Goal: Transaction & Acquisition: Purchase product/service

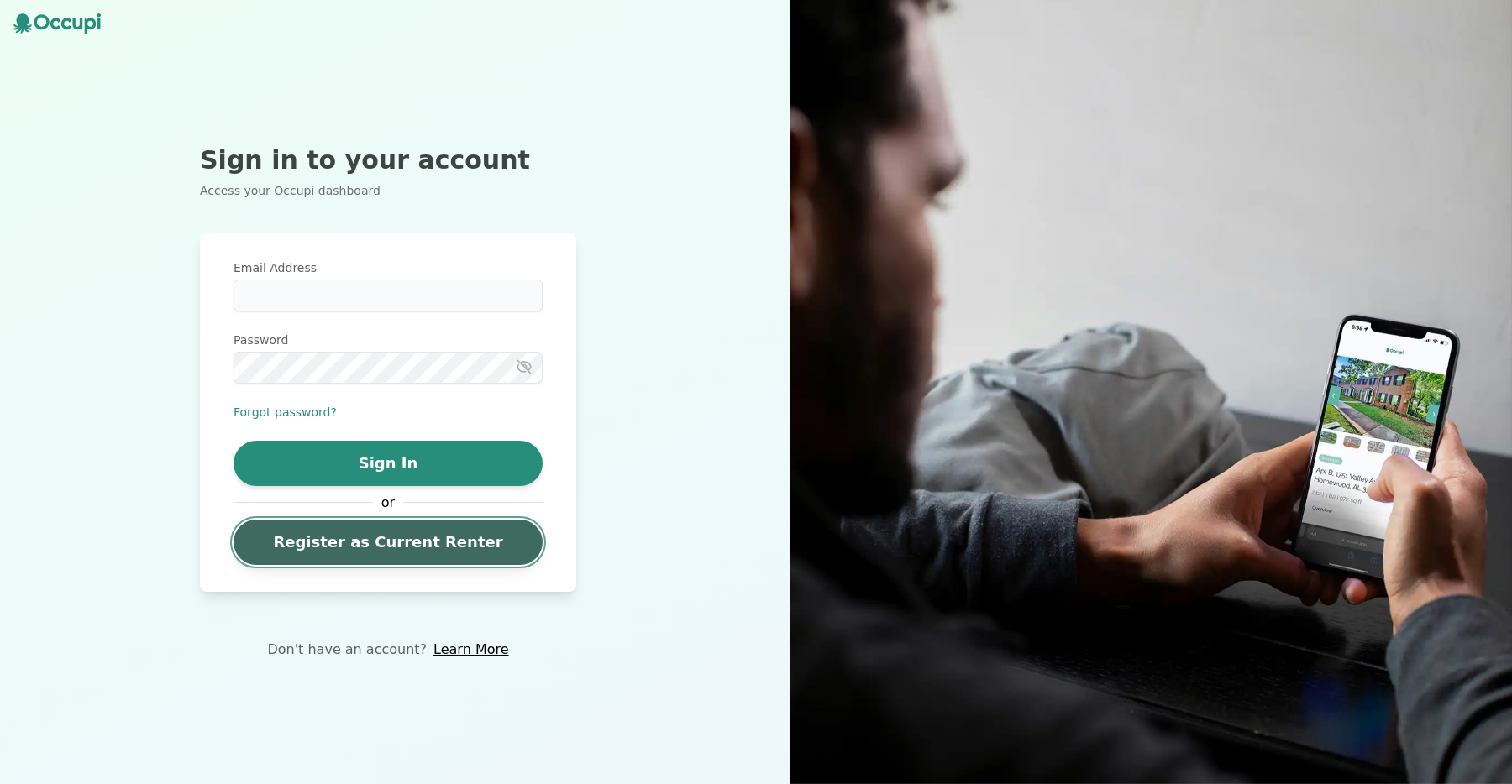
click at [362, 535] on link "Register as Current Renter" at bounding box center [388, 542] width 309 height 45
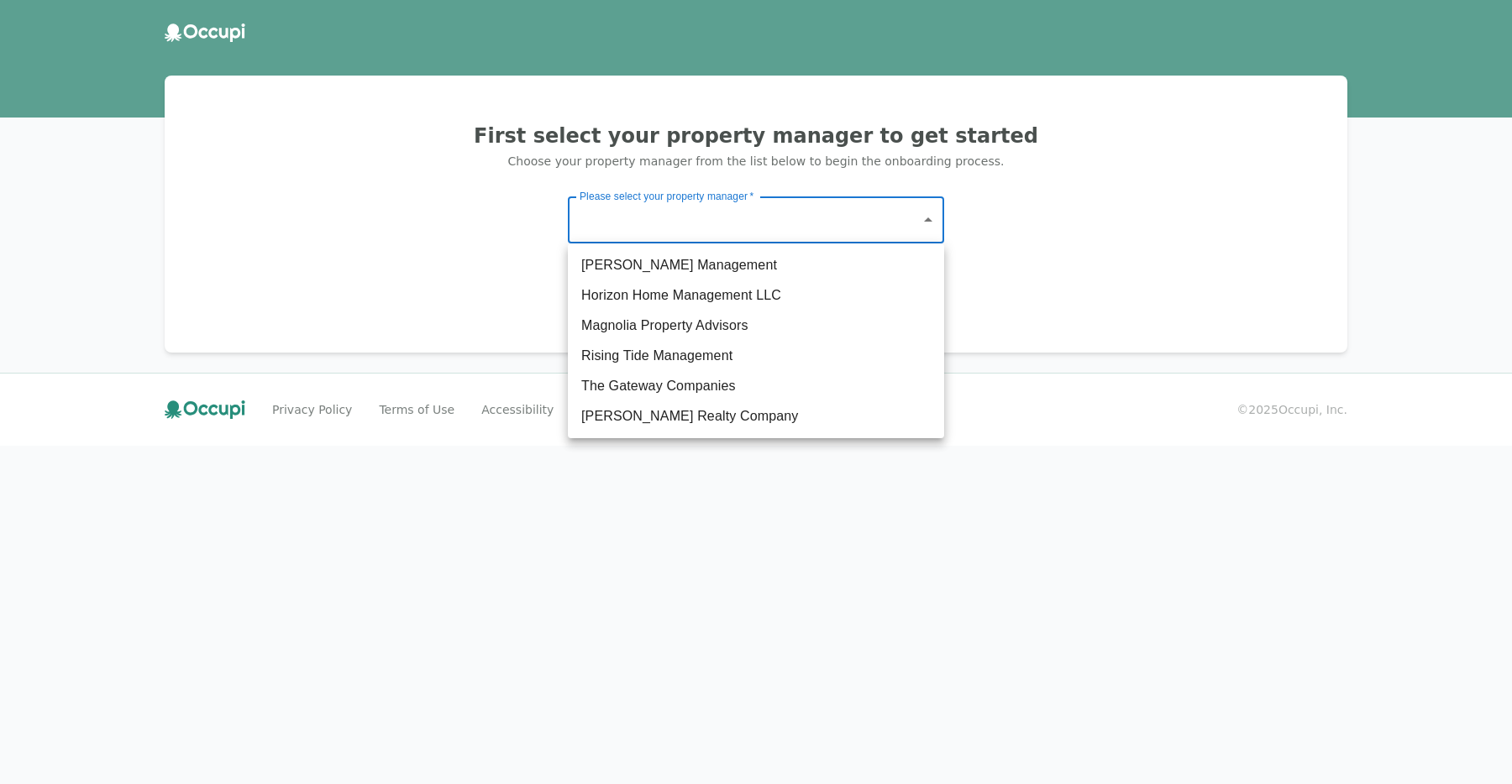
click at [650, 238] on body "First select your property manager to get started Choose your property manager …" at bounding box center [756, 392] width 1512 height 784
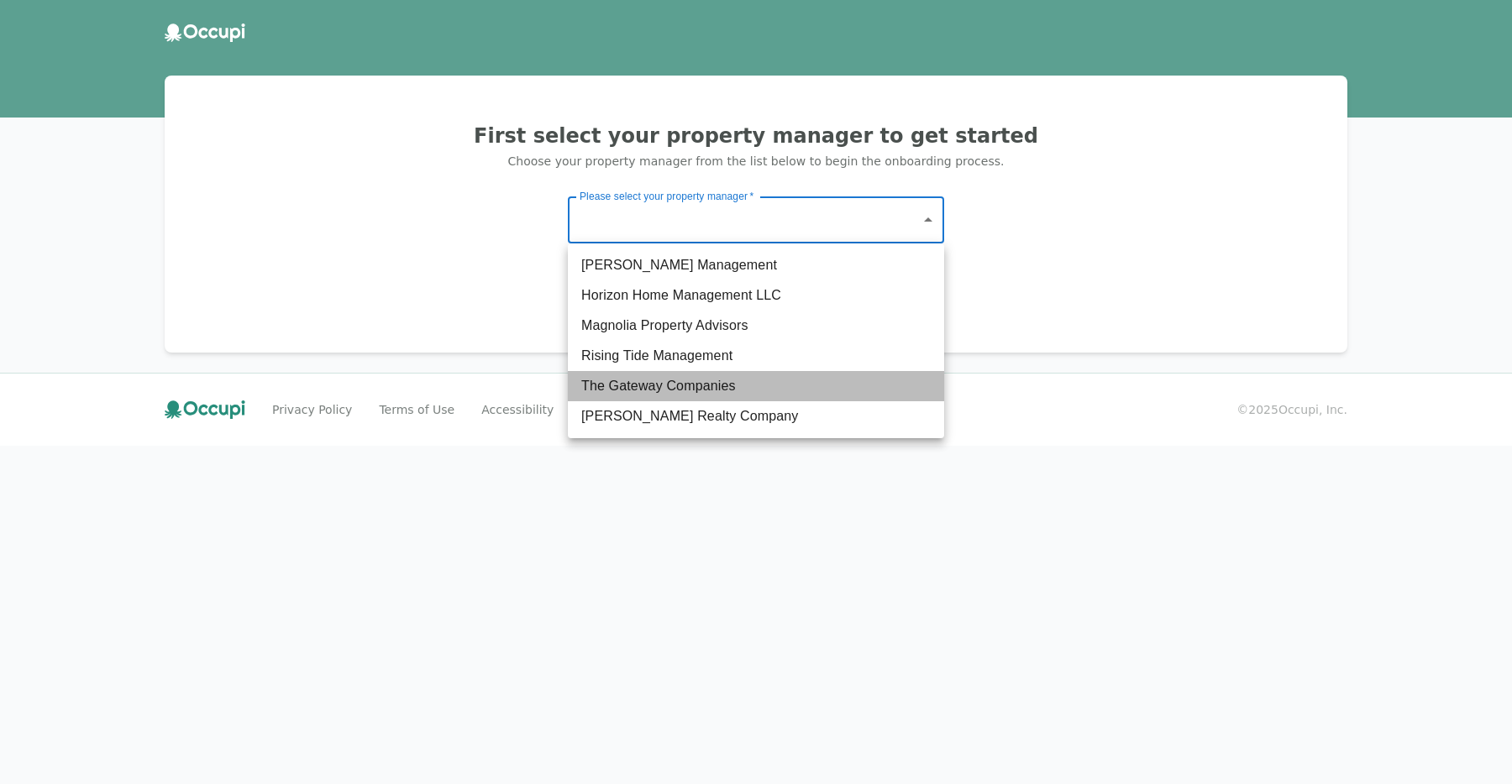
click at [681, 389] on li "The Gateway Companies" at bounding box center [755, 386] width 376 height 31
type input "**********"
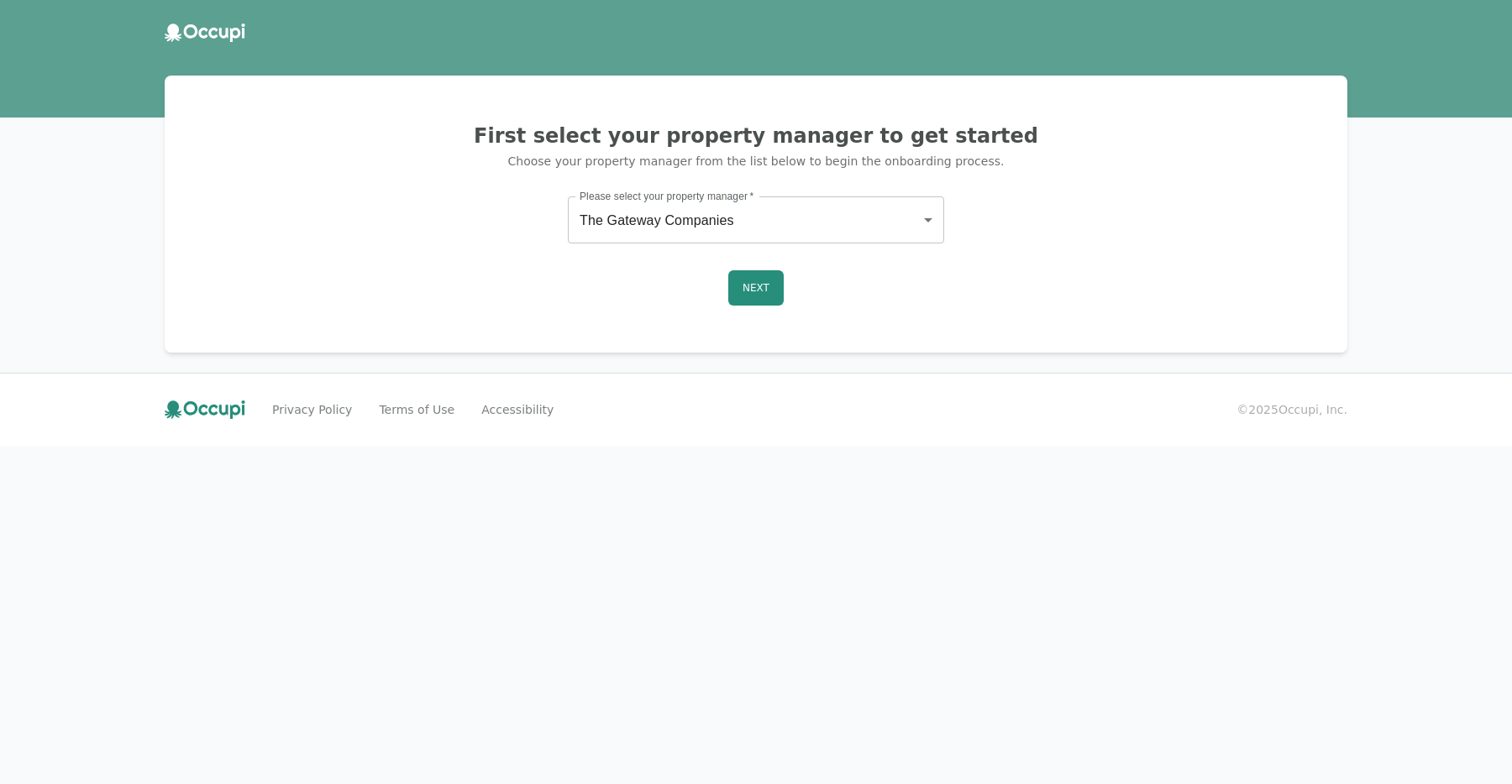
click at [787, 279] on div "Next" at bounding box center [756, 288] width 1142 height 36
click at [776, 285] on button "Next" at bounding box center [755, 288] width 55 height 36
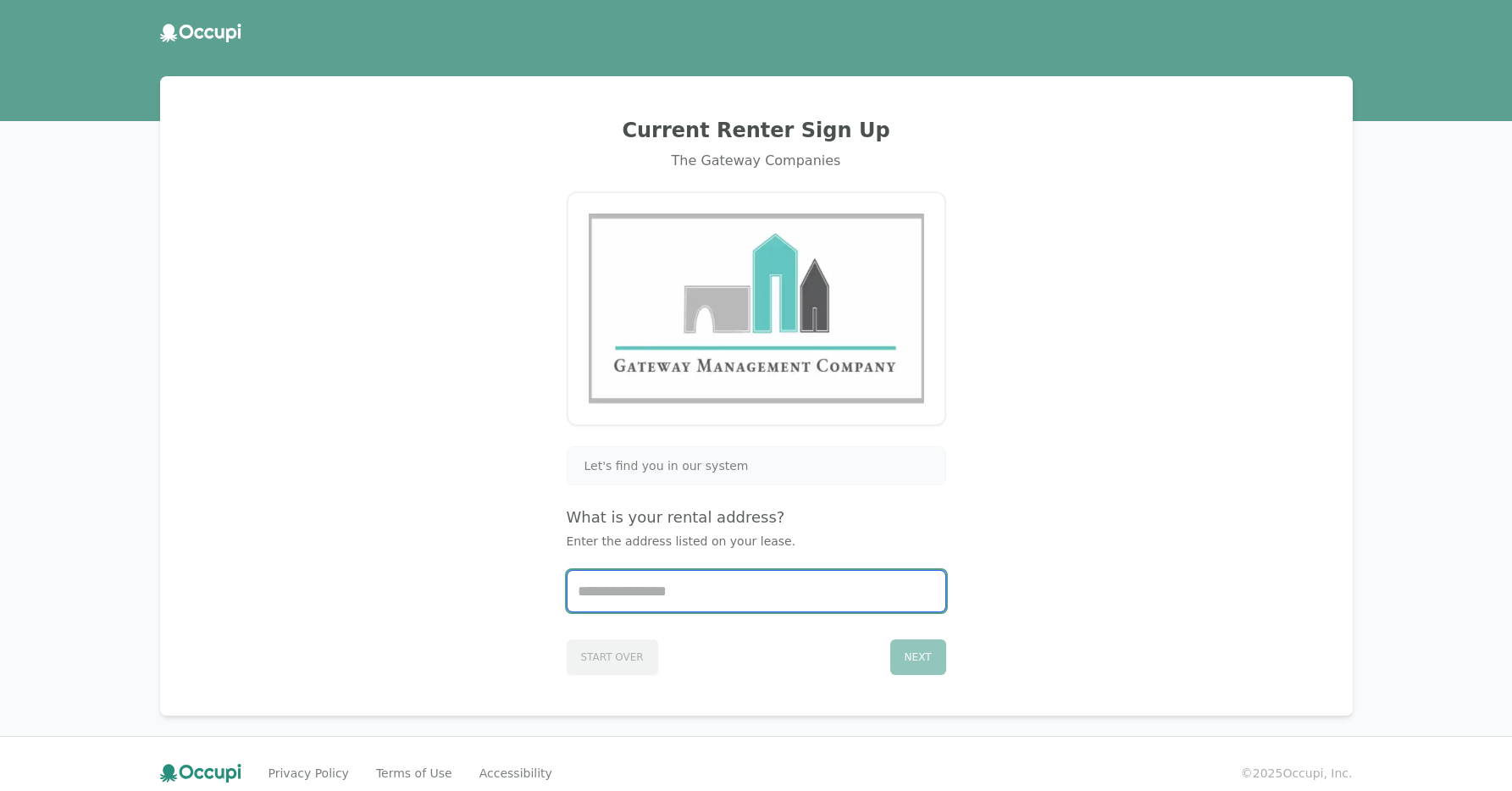
click at [681, 594] on input "Start typing..." at bounding box center [756, 592] width 377 height 41
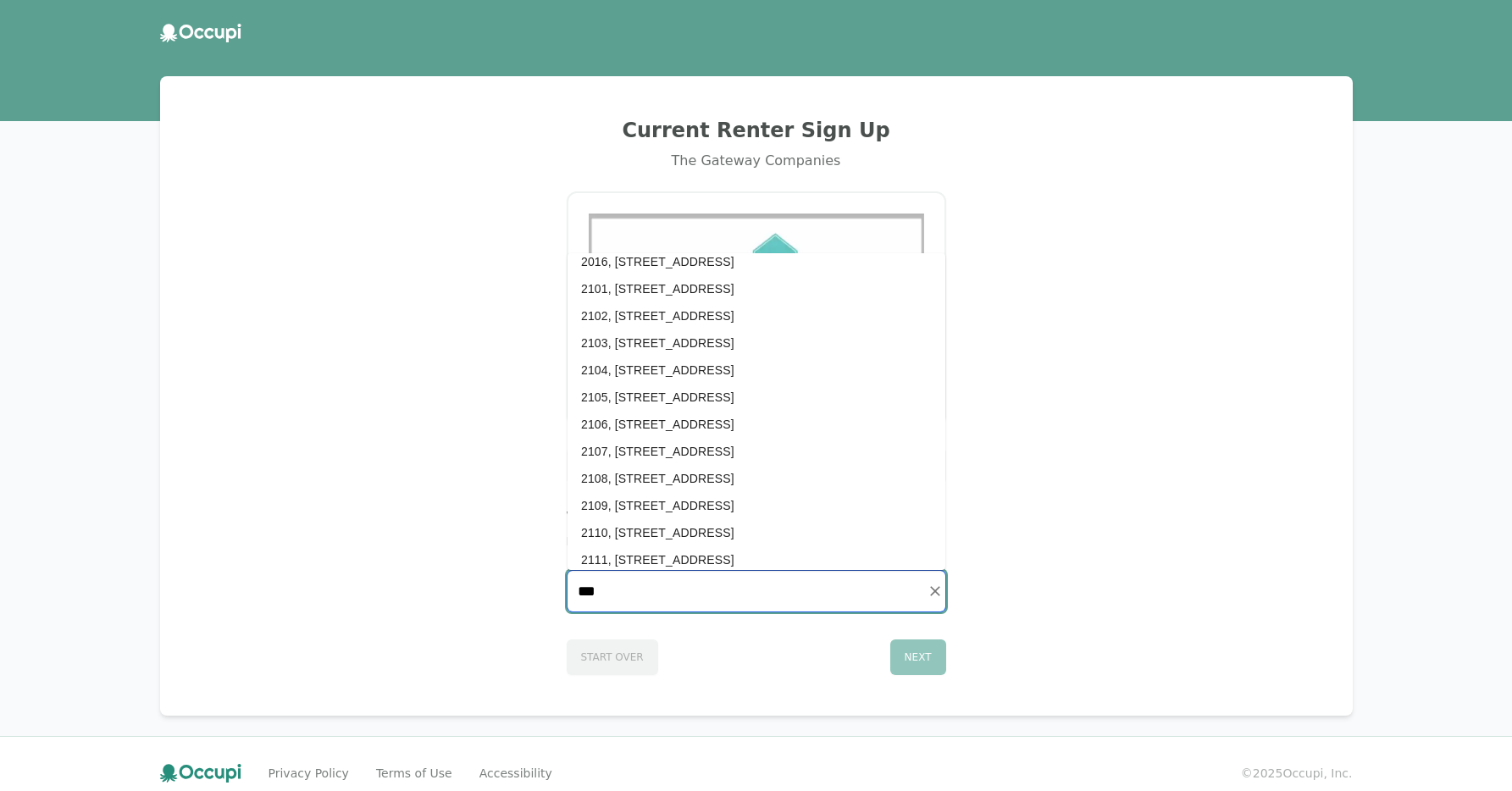
scroll to position [7914, 0]
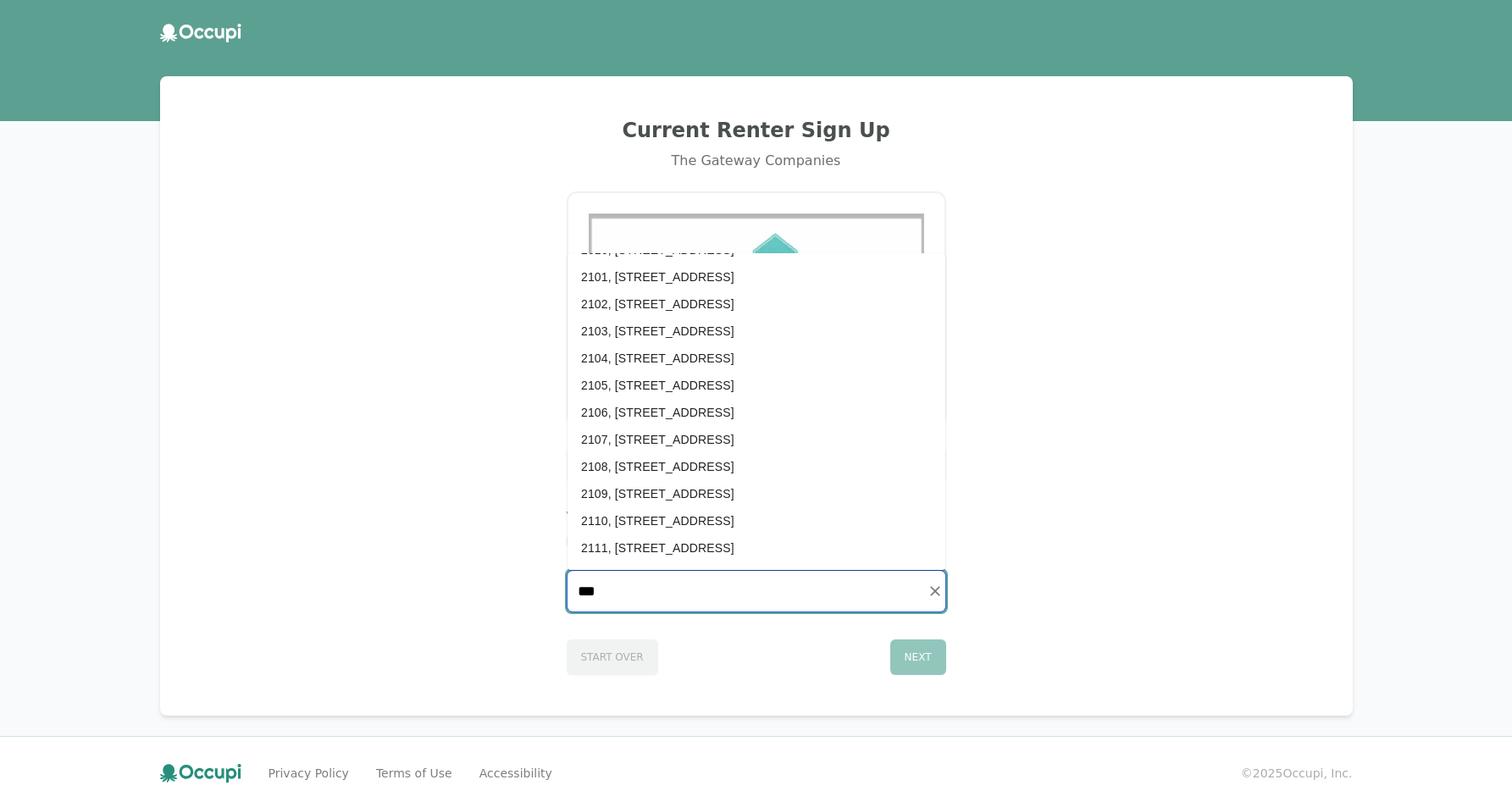
click at [728, 548] on li "2111, 335 N. Magnolia Ave. #2111, Orlando, FL 32801" at bounding box center [756, 549] width 377 height 27
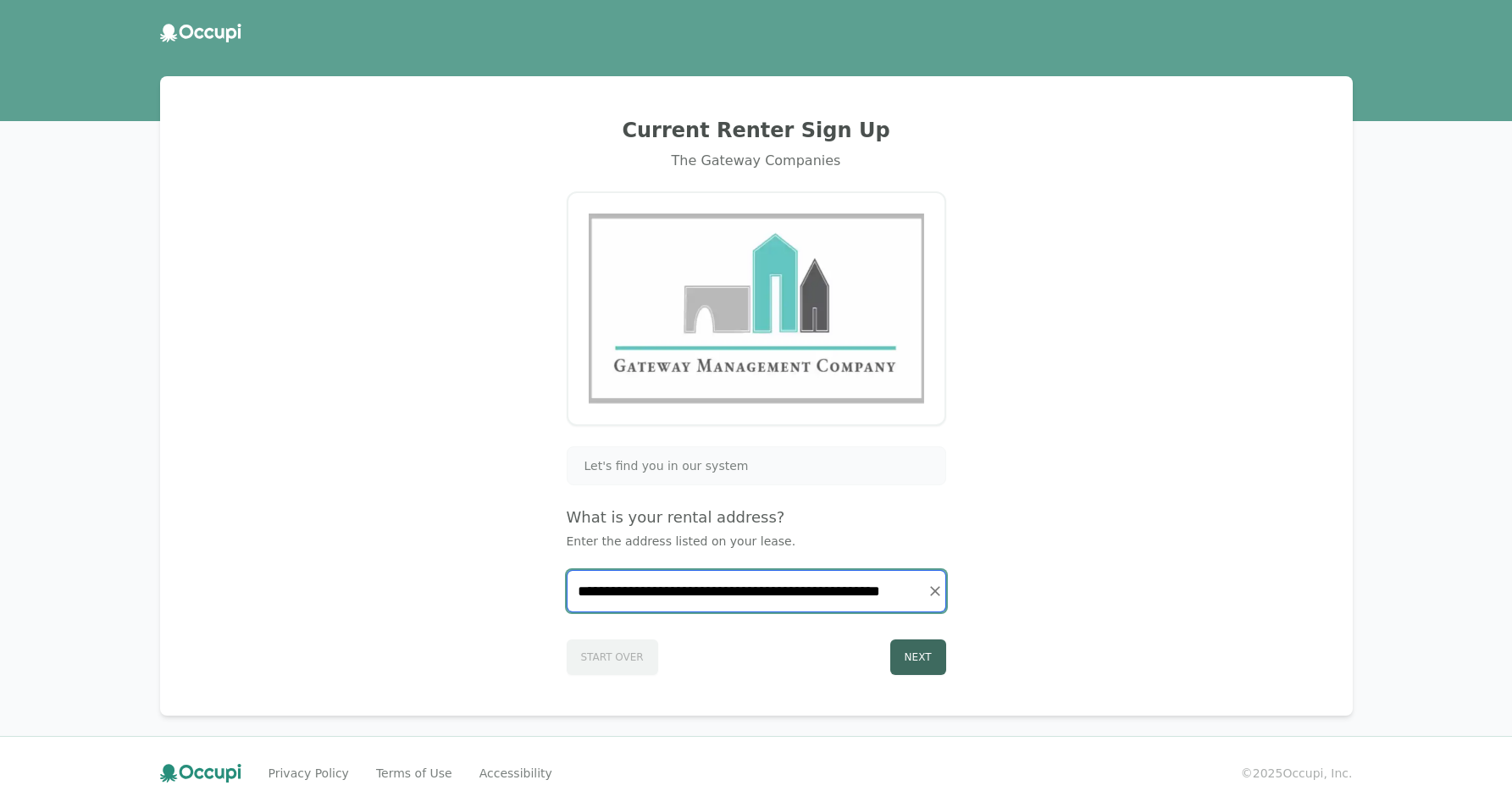
type input "**********"
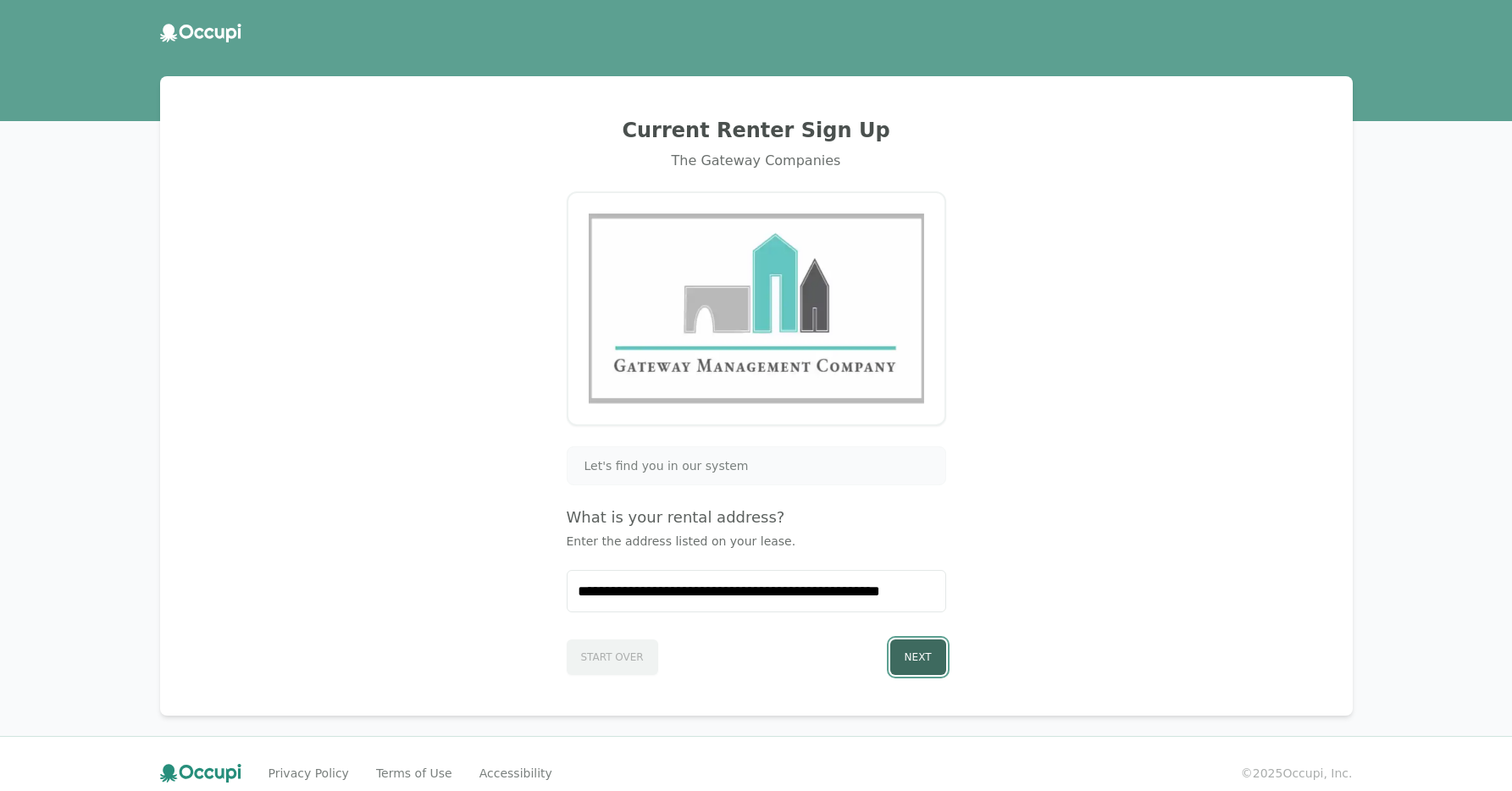
click at [915, 669] on button "Next" at bounding box center [917, 657] width 56 height 36
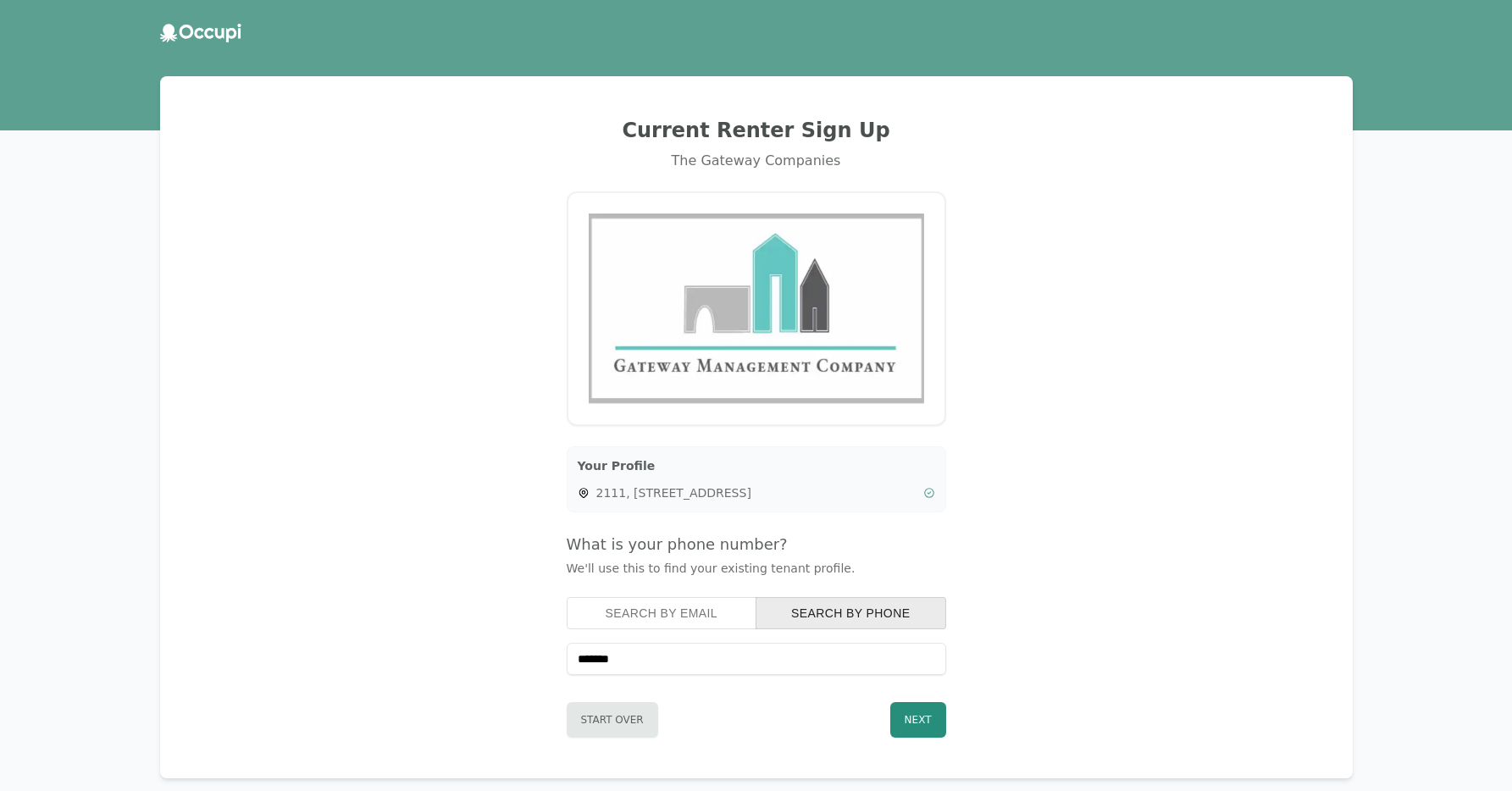
type input "**********"
click at [922, 724] on button "Next" at bounding box center [917, 721] width 56 height 36
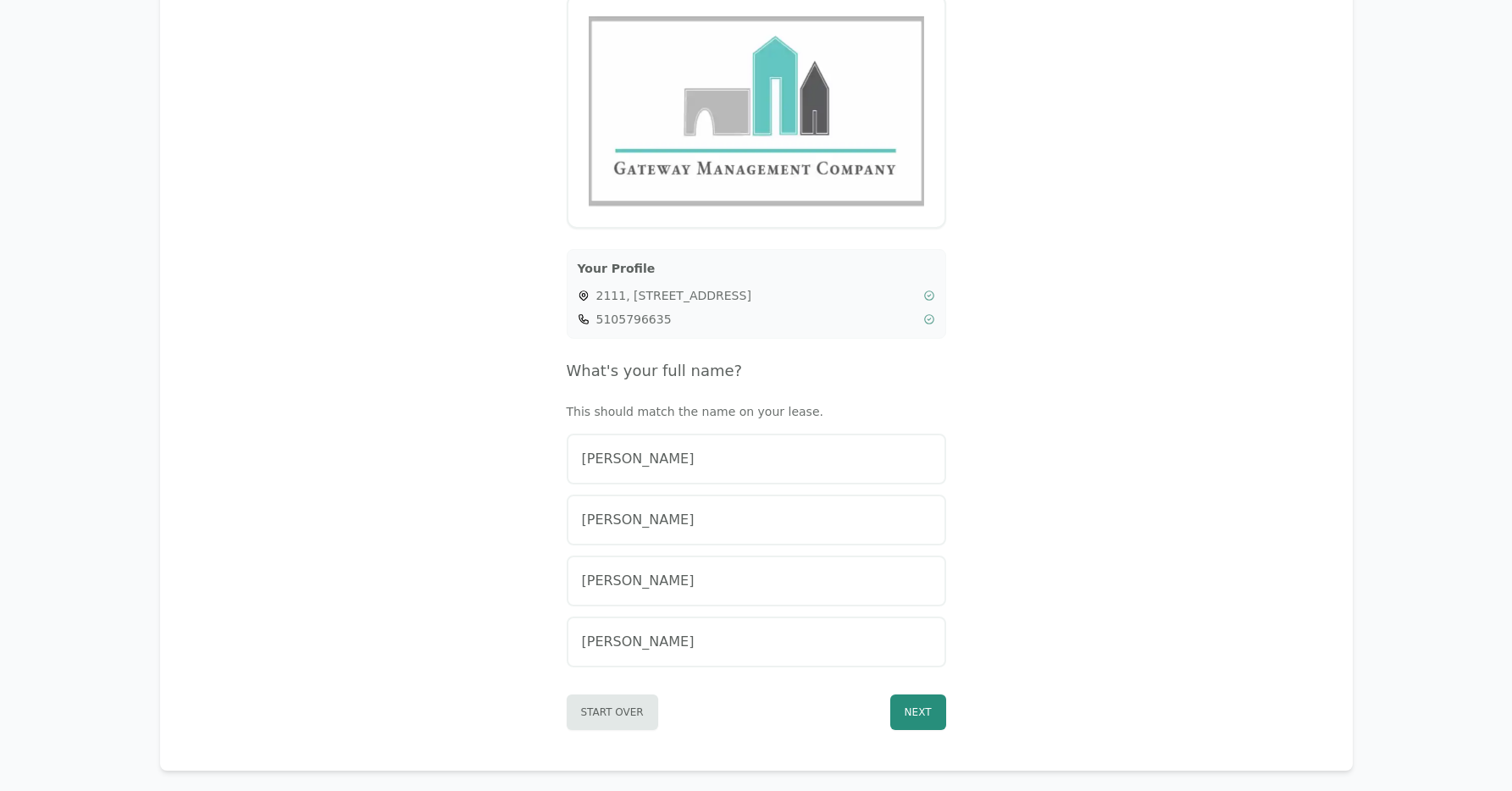
scroll to position [199, 0]
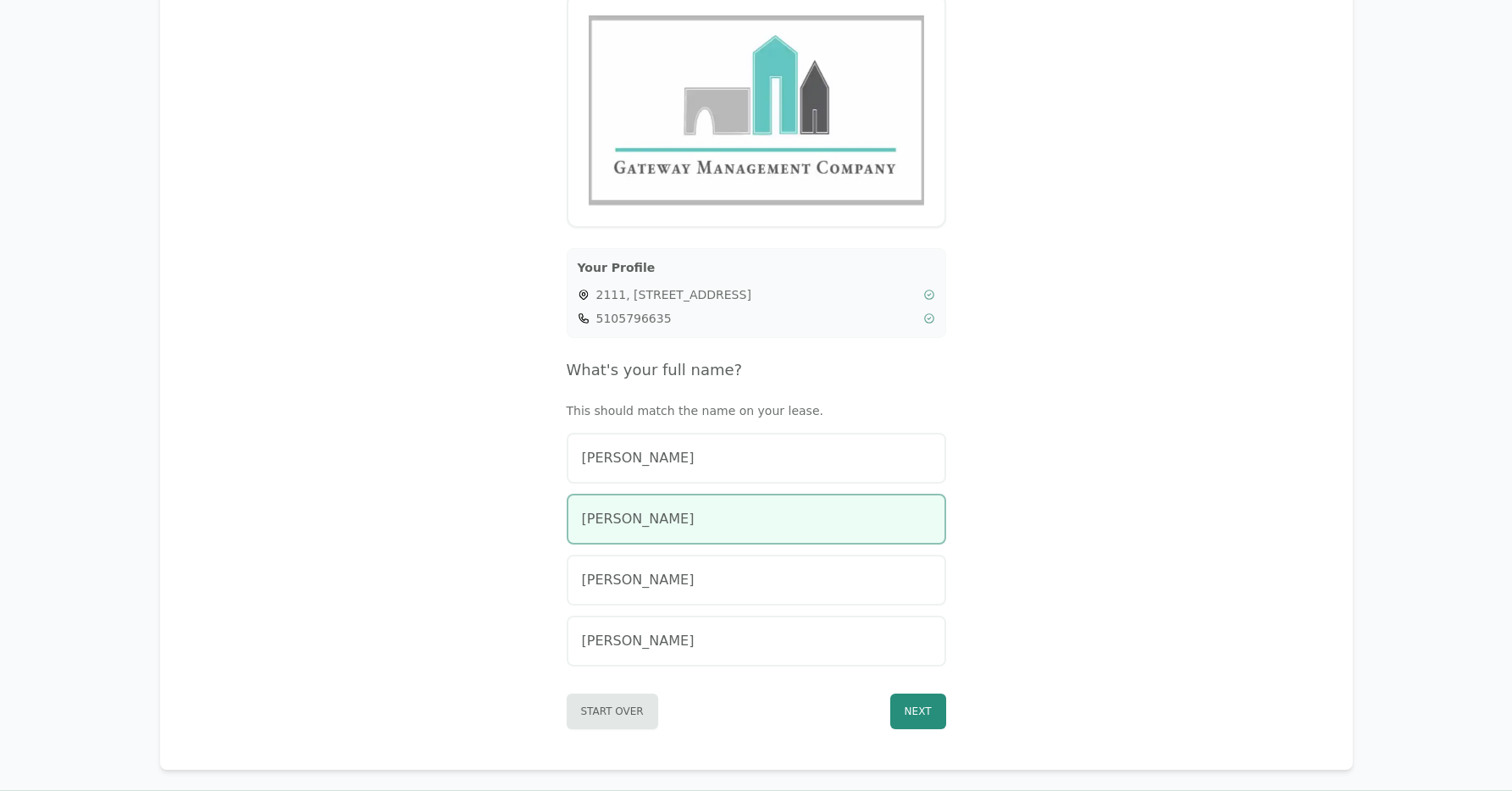
click at [797, 510] on div "Vincent Larouche" at bounding box center [756, 520] width 349 height 21
click at [920, 710] on button "Next" at bounding box center [917, 712] width 56 height 36
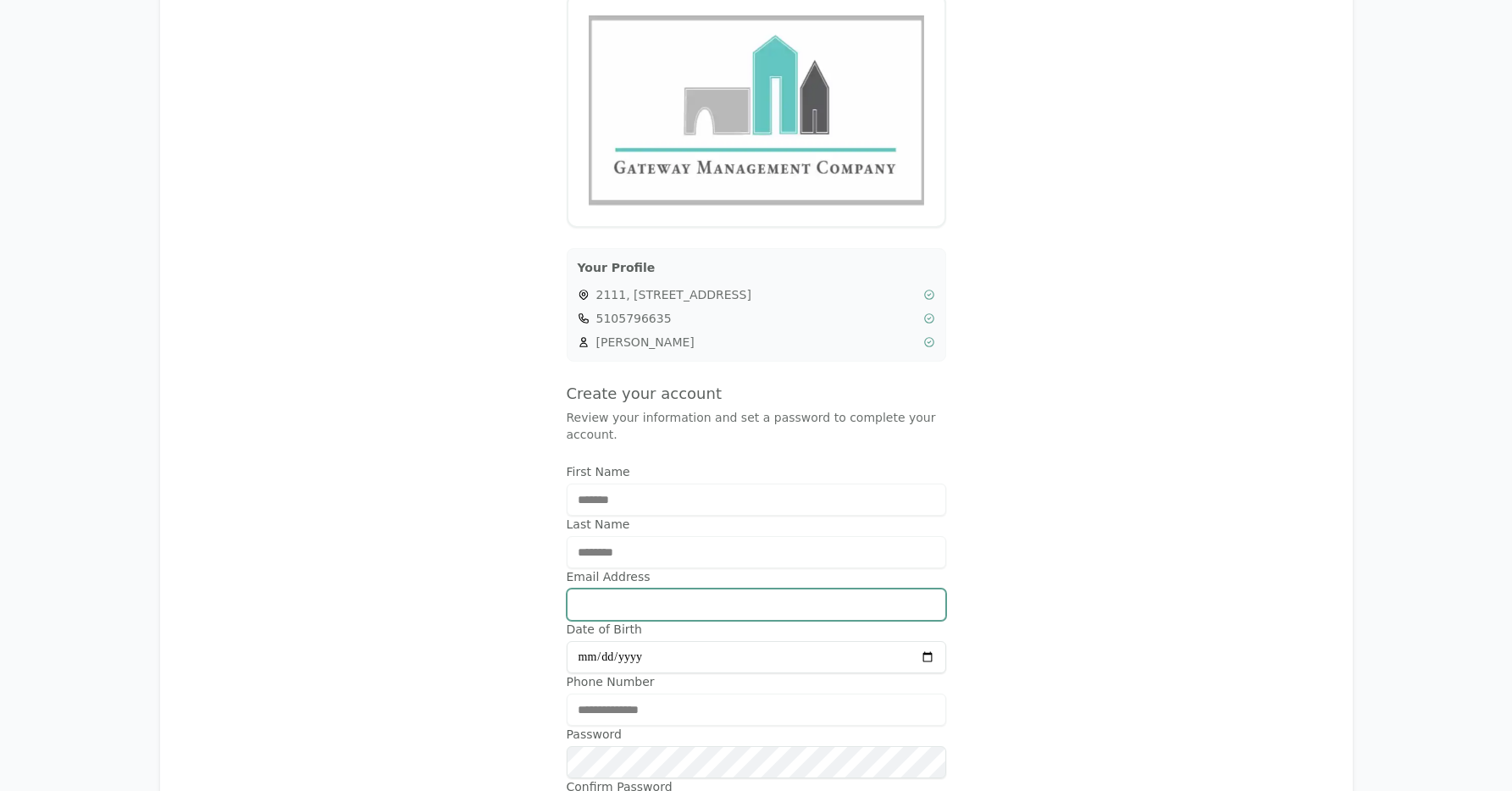
click at [612, 602] on input "Email Address" at bounding box center [756, 605] width 379 height 33
type input "**********"
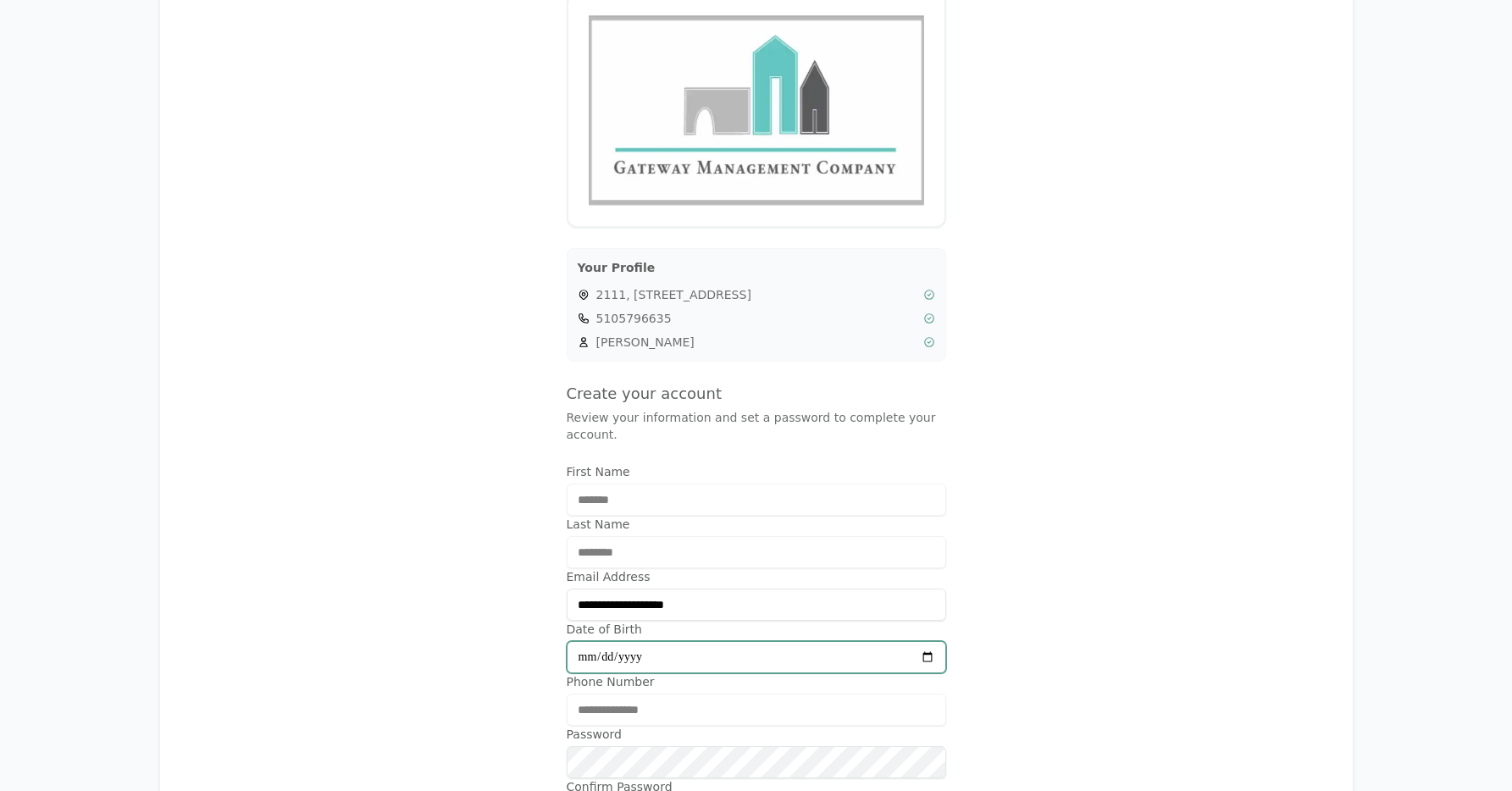
click at [794, 659] on input "Date of Birth" at bounding box center [756, 657] width 379 height 33
type input "**********"
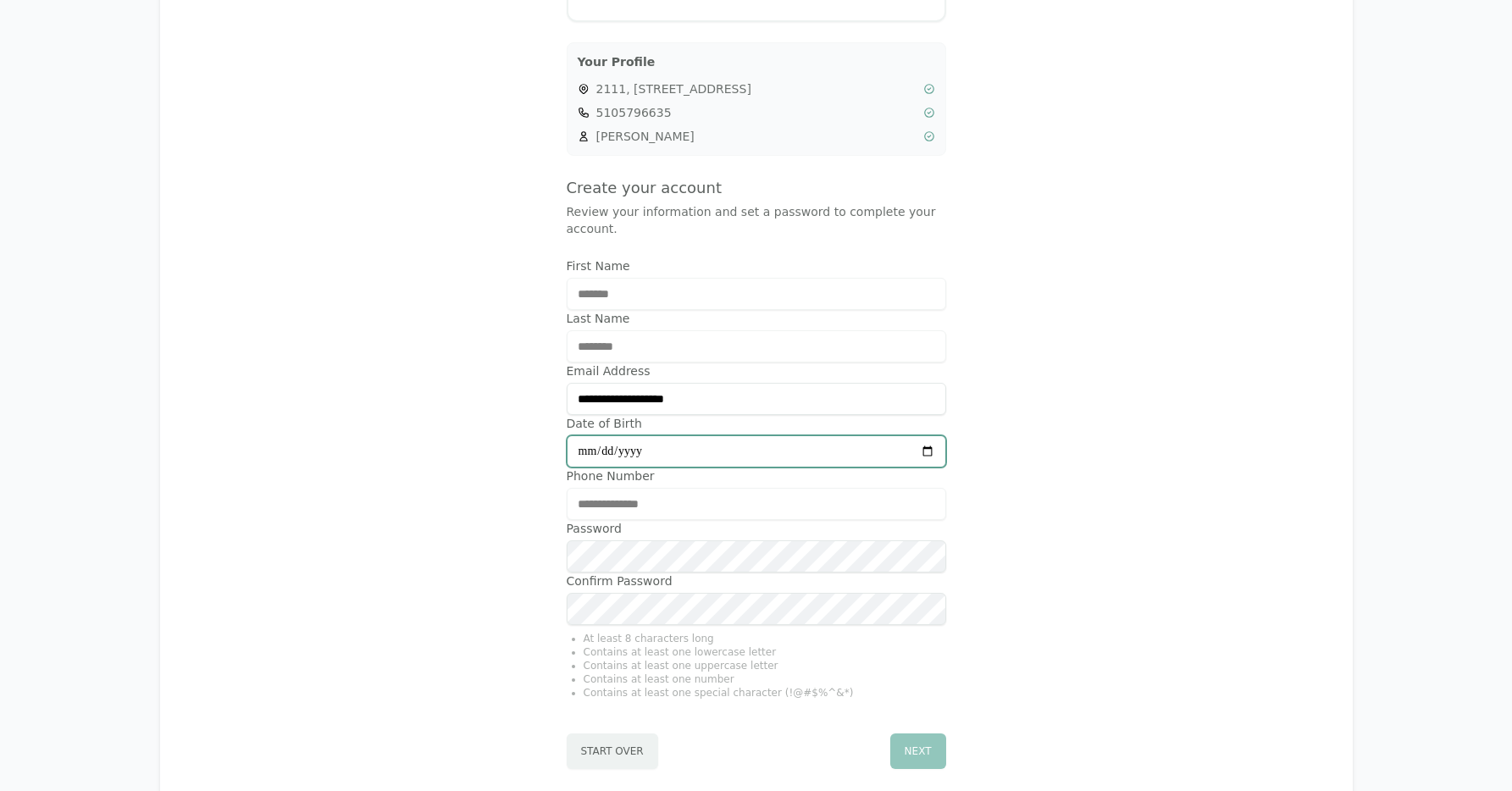
scroll to position [517, 0]
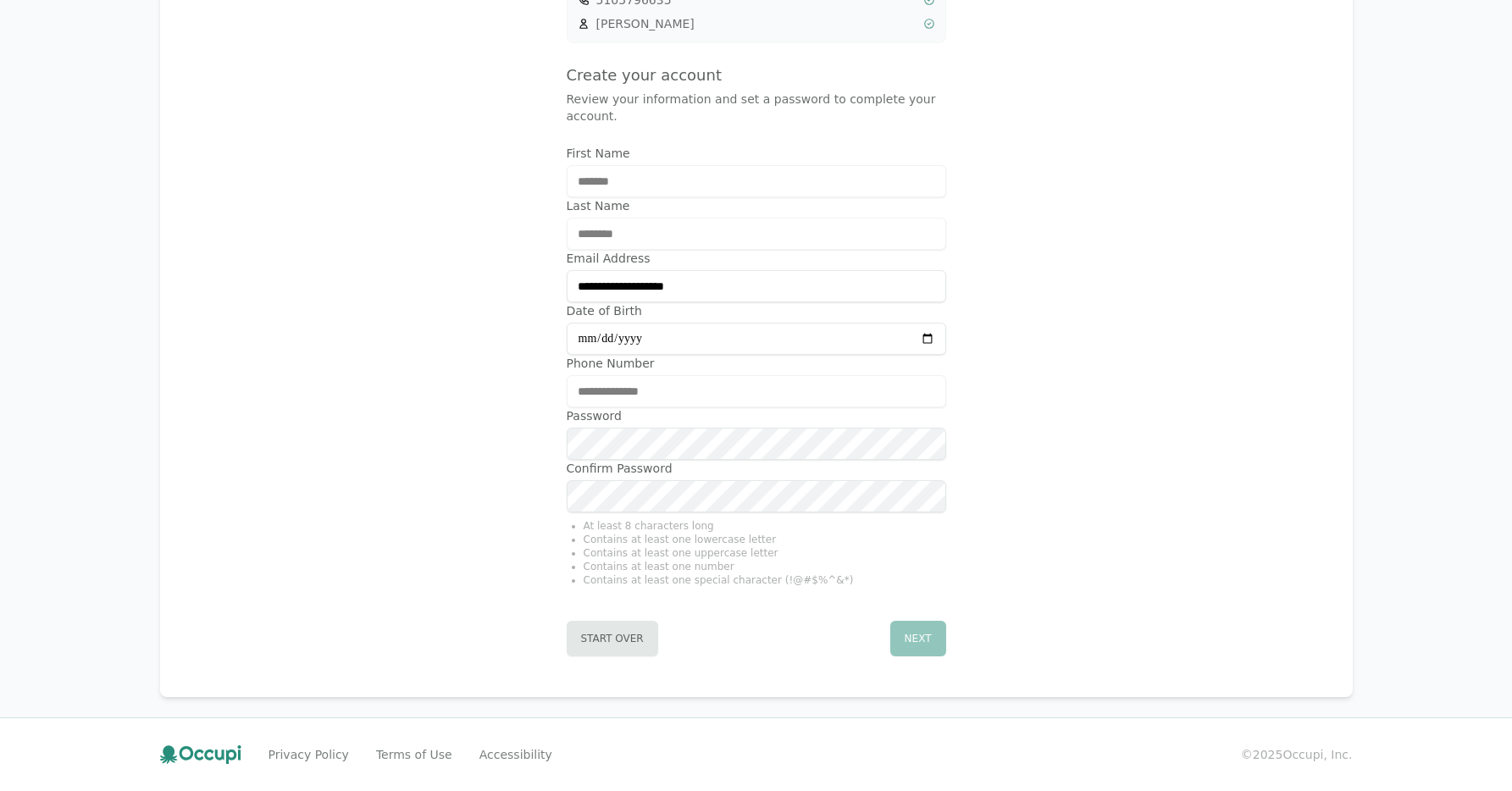
drag, startPoint x: 682, startPoint y: 465, endPoint x: 682, endPoint y: 477, distance: 12.0
click at [682, 466] on label "Confirm Password" at bounding box center [756, 468] width 379 height 17
click at [930, 645] on button "Next" at bounding box center [917, 639] width 56 height 36
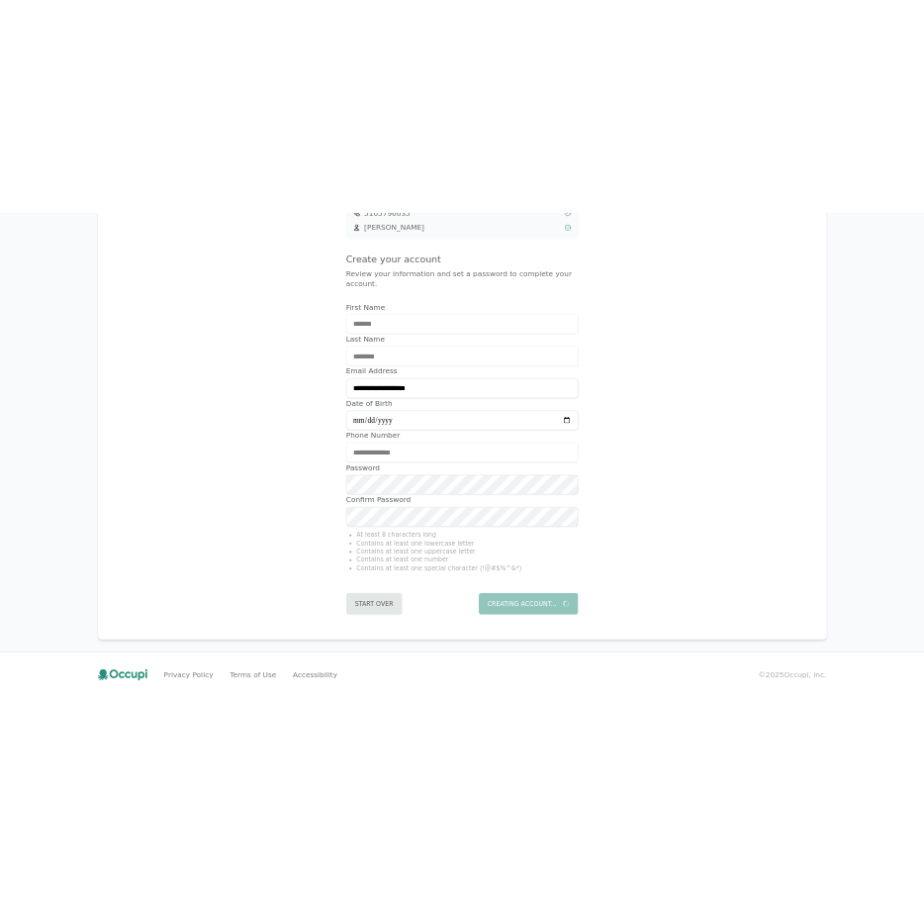
scroll to position [0, 0]
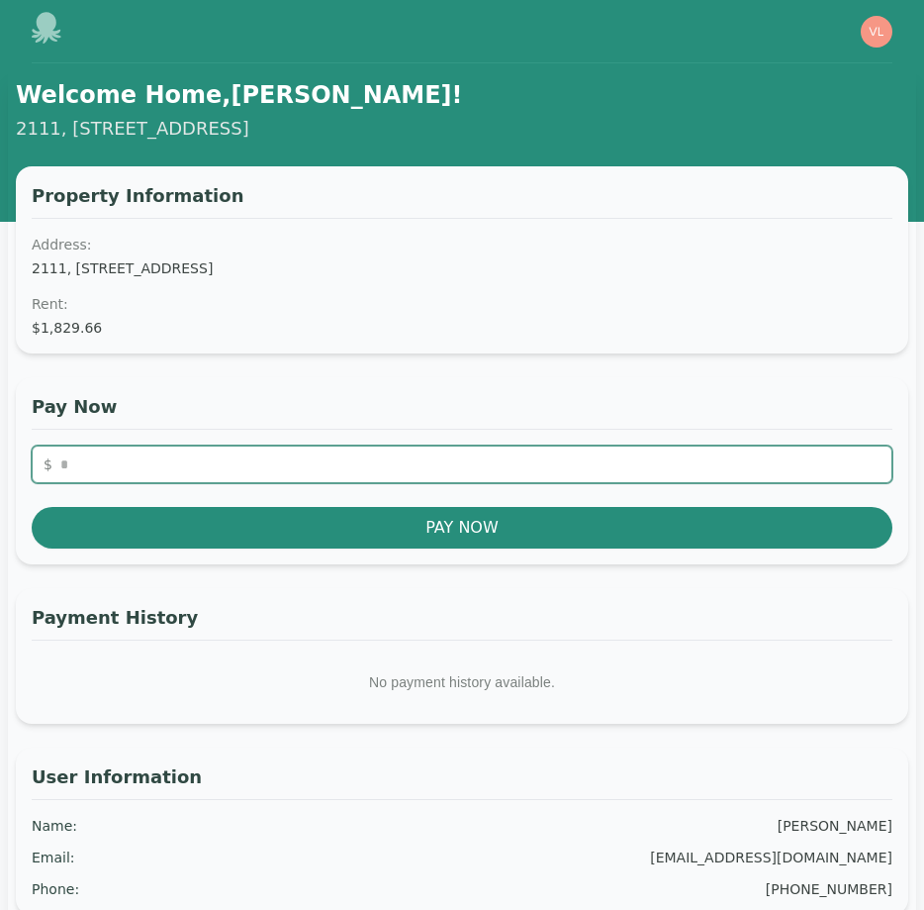
click at [99, 466] on input "number" at bounding box center [462, 464] width 861 height 38
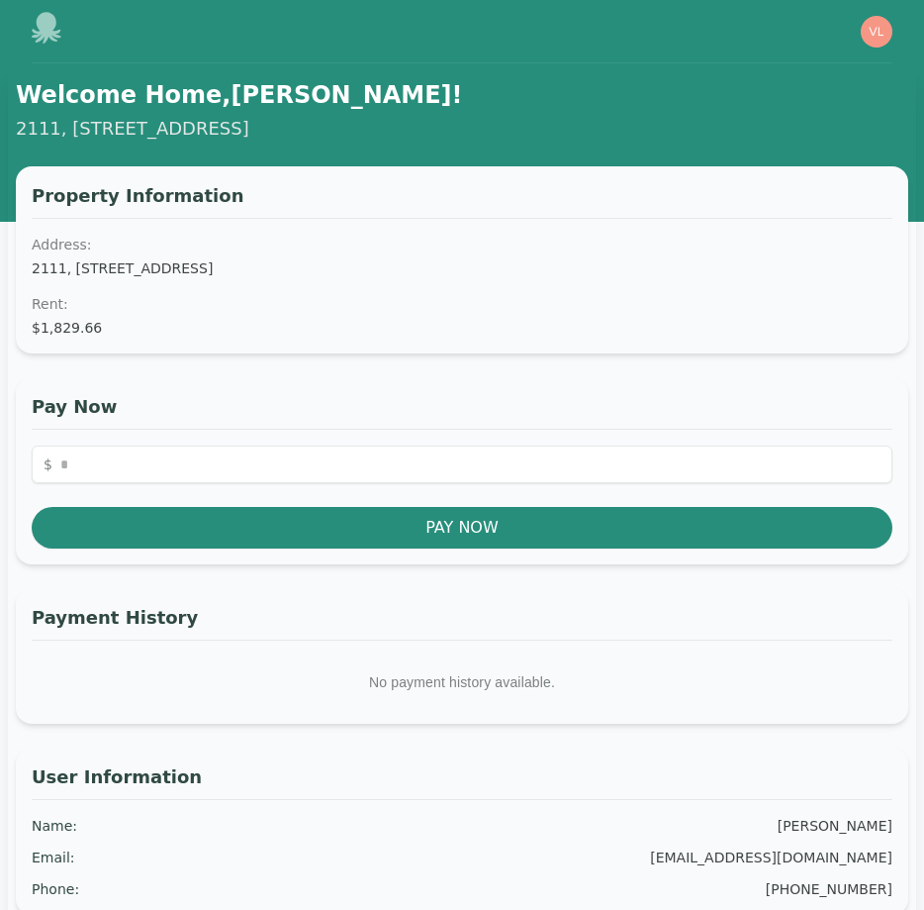
click at [132, 350] on div "Property Information Address: 2111, 335 N. Magnolia Ave. #2111, Orlando, FL 328…" at bounding box center [462, 259] width 893 height 187
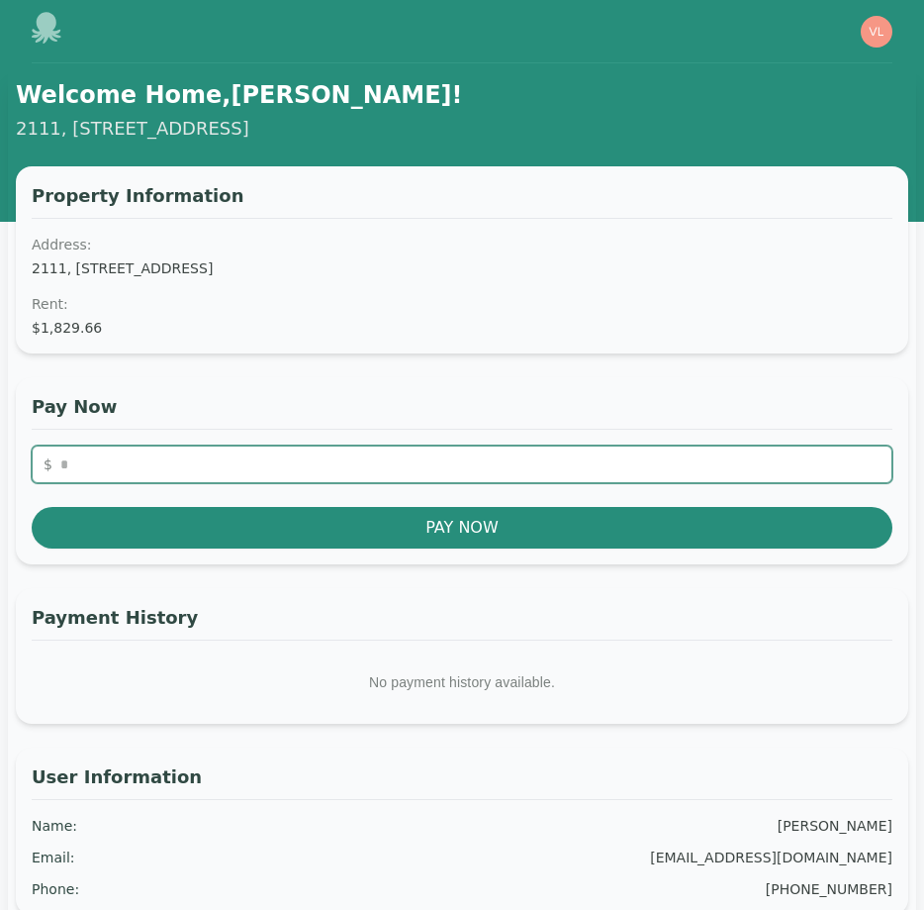
click at [190, 462] on input "number" at bounding box center [462, 464] width 861 height 38
type input "*******"
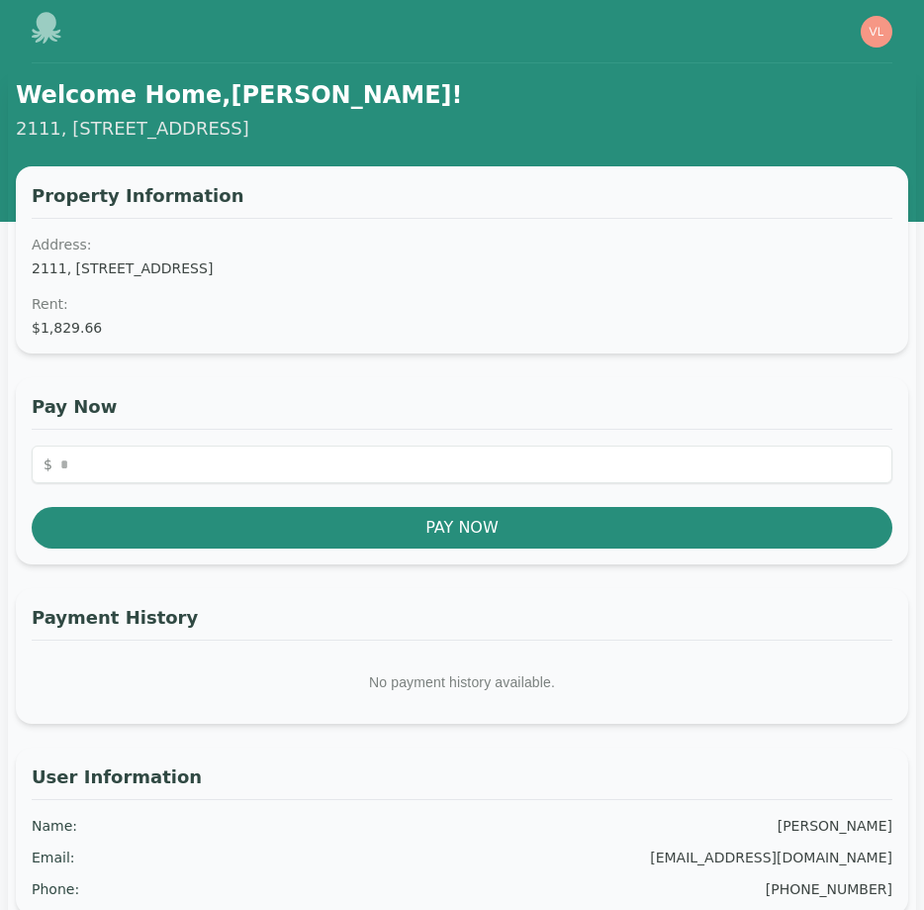
click at [420, 630] on h3 "Payment History" at bounding box center [462, 622] width 861 height 37
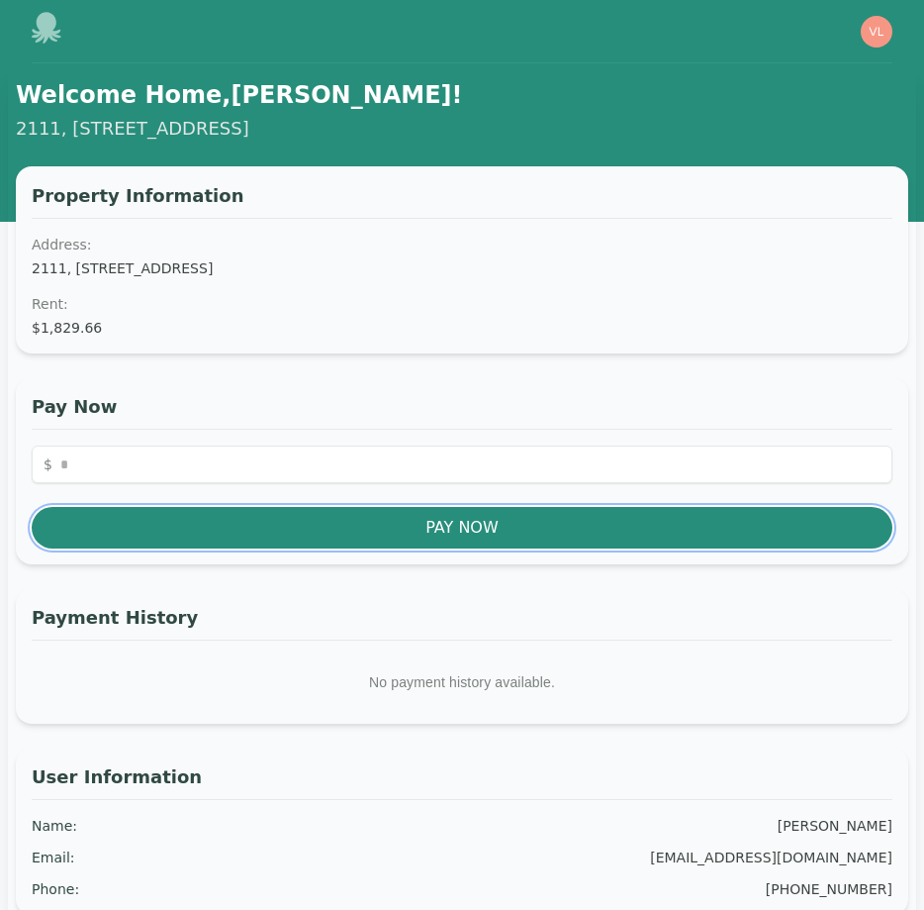
drag, startPoint x: 432, startPoint y: 534, endPoint x: 502, endPoint y: 662, distance: 145.7
click at [502, 662] on div "Property Information Address: 2111, 335 N. Magnolia Ave. #2111, Orlando, FL 328…" at bounding box center [462, 612] width 893 height 892
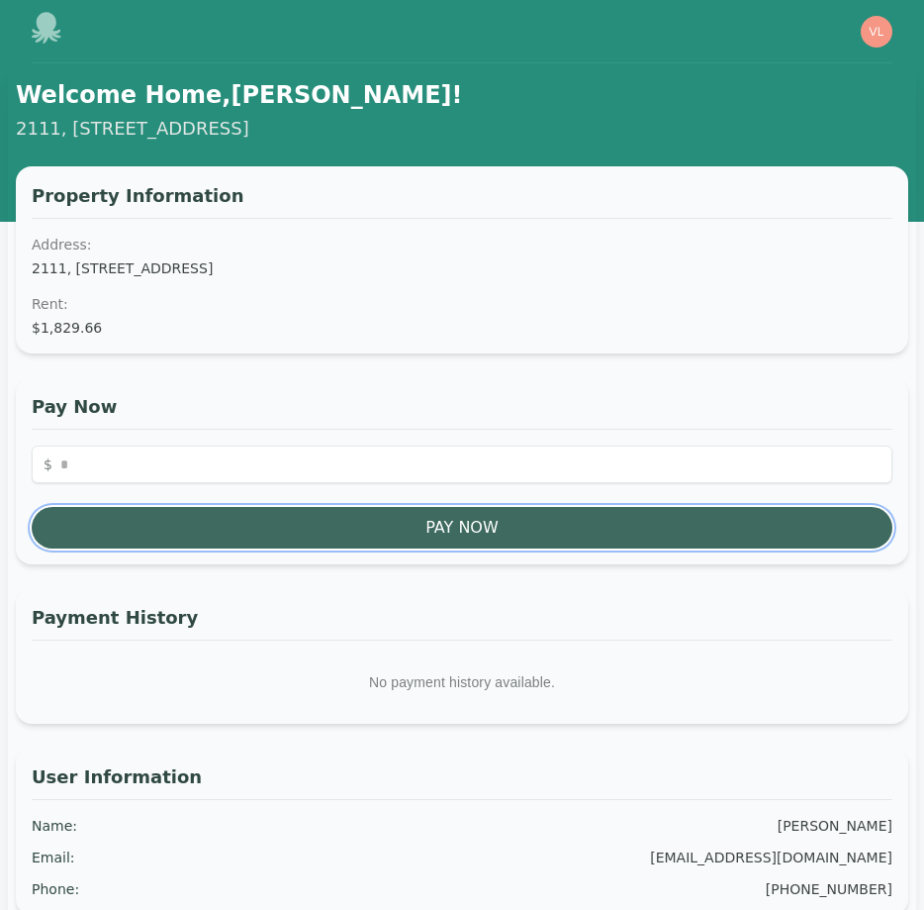
click at [432, 533] on button "Pay Now" at bounding box center [462, 528] width 861 height 42
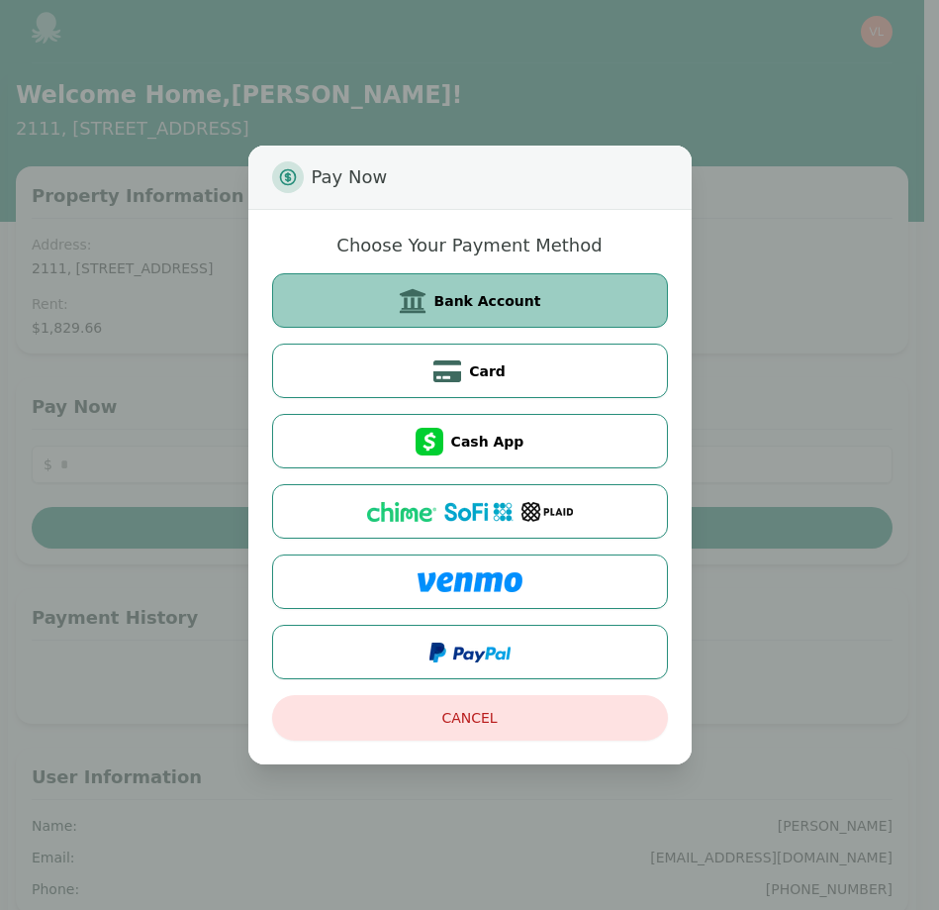
click at [481, 297] on span "Bank Account" at bounding box center [488, 301] width 107 height 20
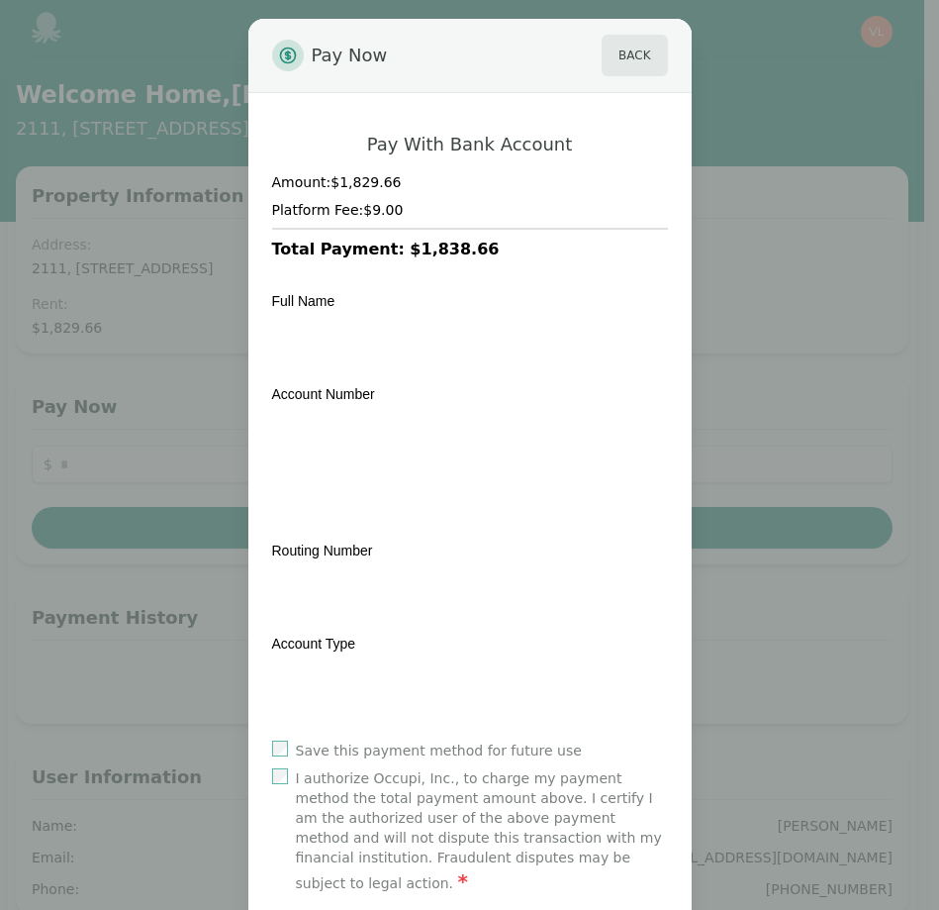
scroll to position [32, 0]
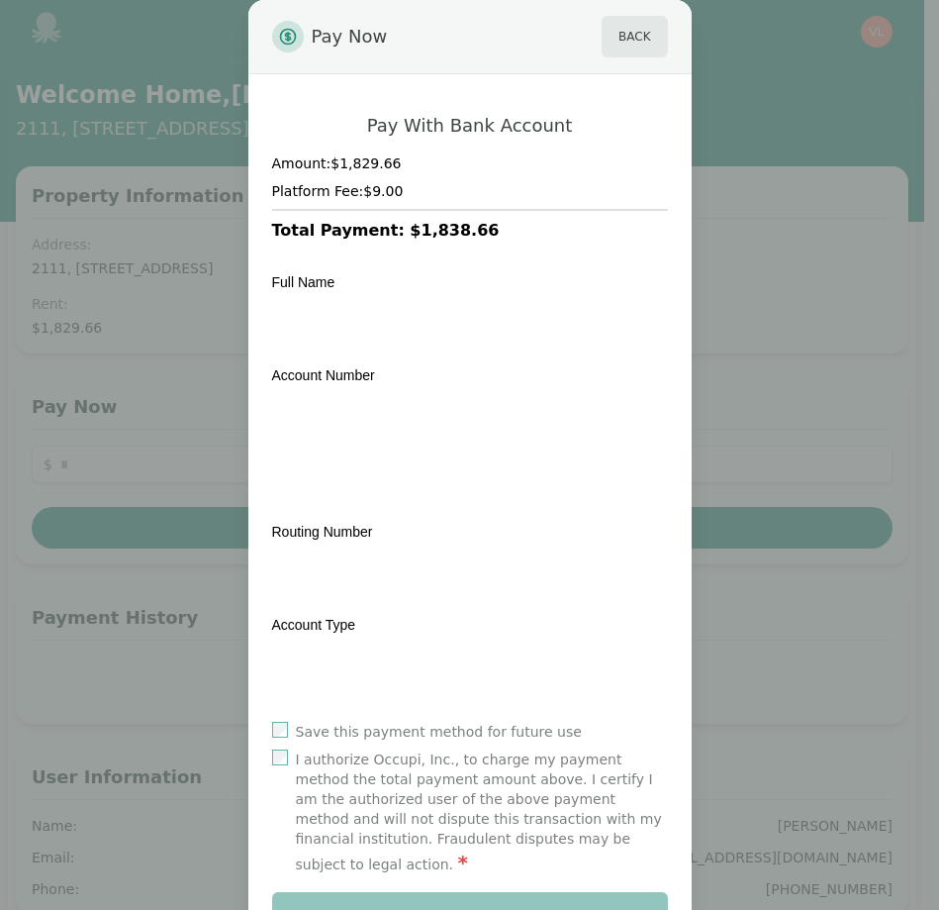
click at [273, 736] on div "Save this payment method for future use" at bounding box center [470, 732] width 396 height 20
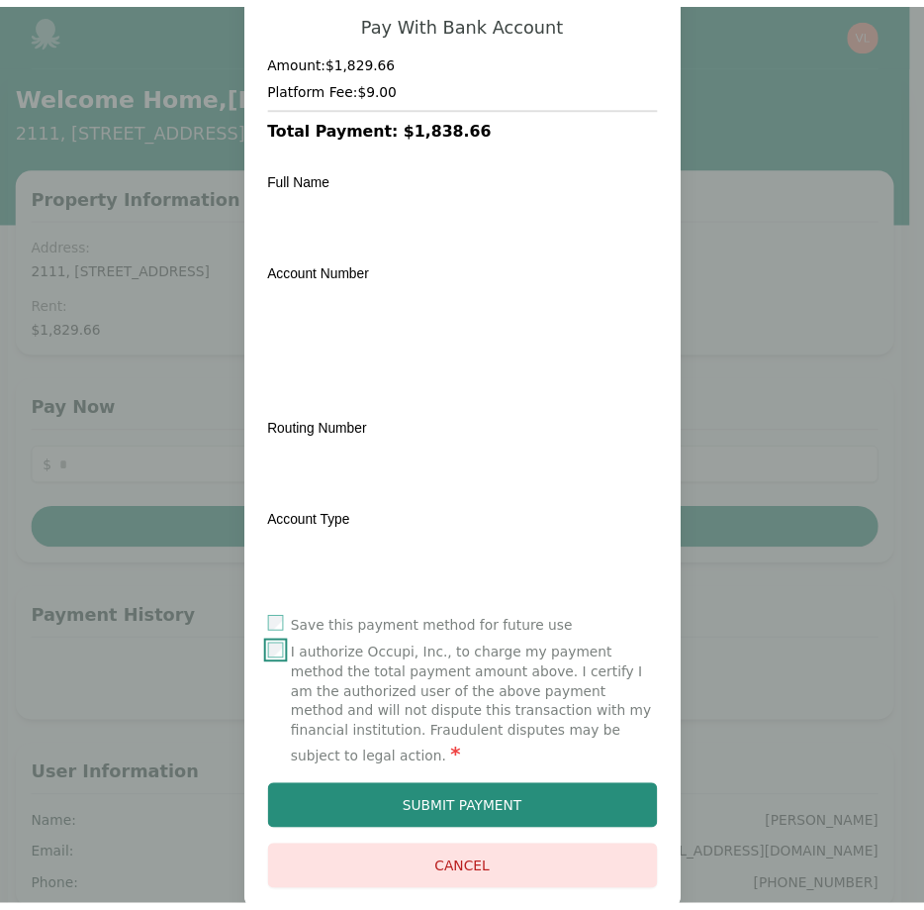
scroll to position [138, 0]
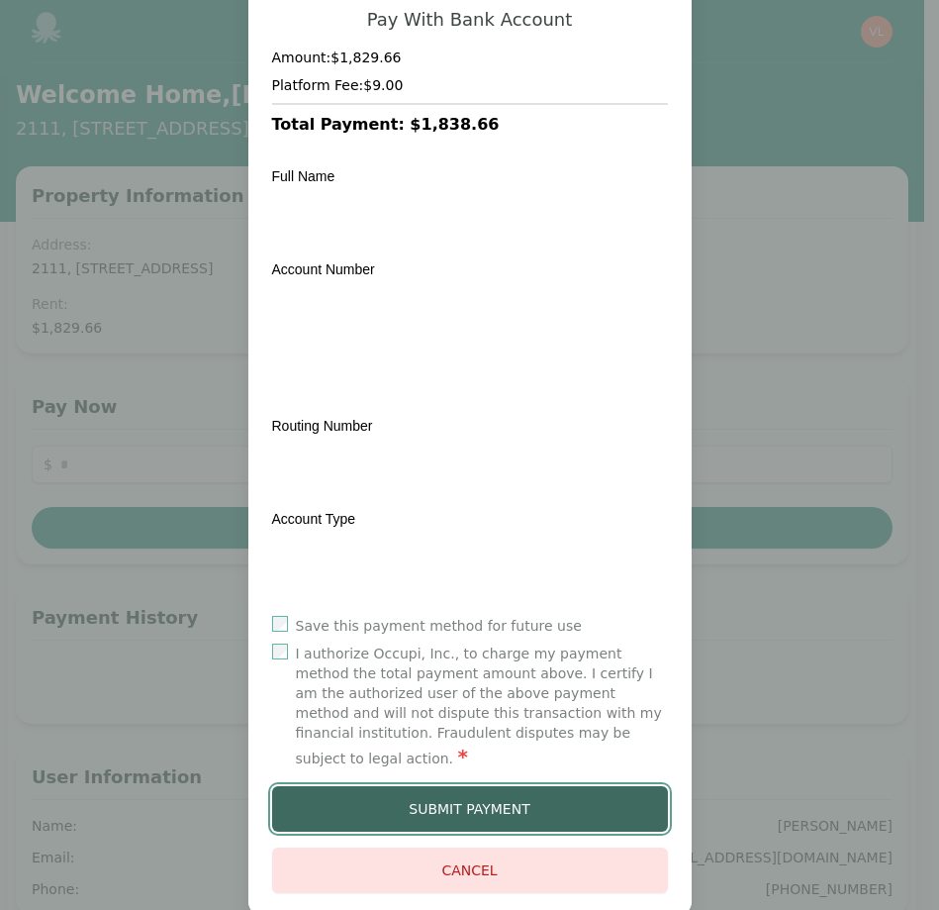
click at [419, 793] on button "Submit Payment" at bounding box center [470, 809] width 396 height 46
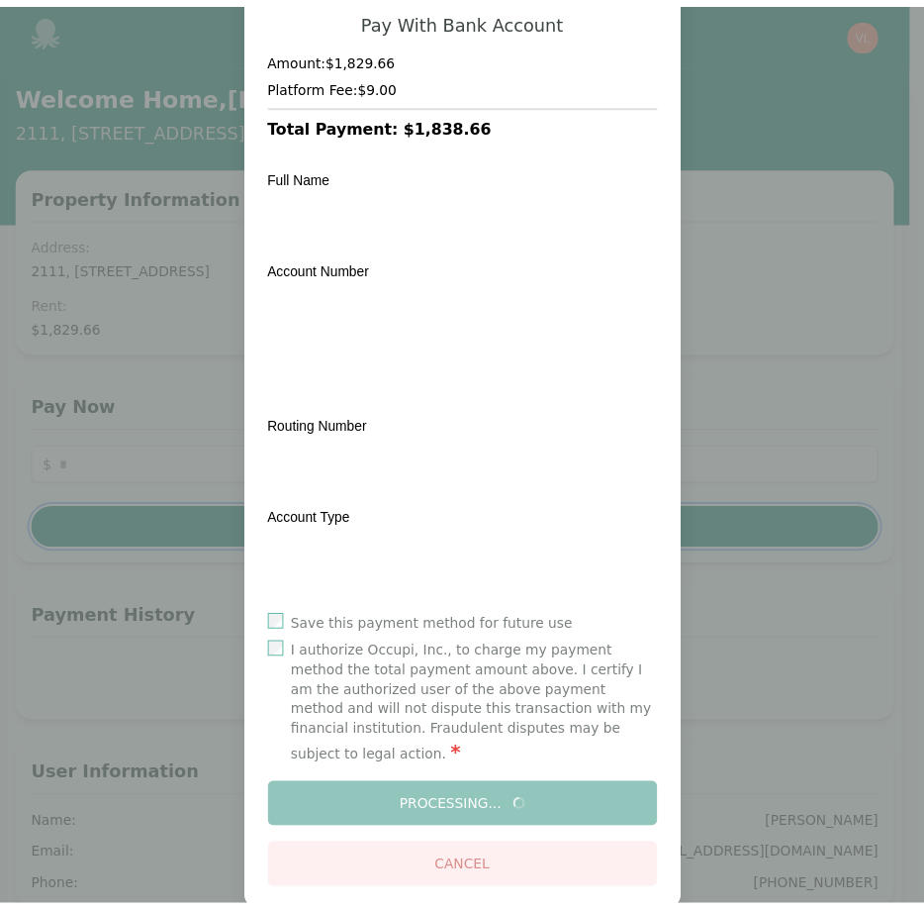
scroll to position [0, 0]
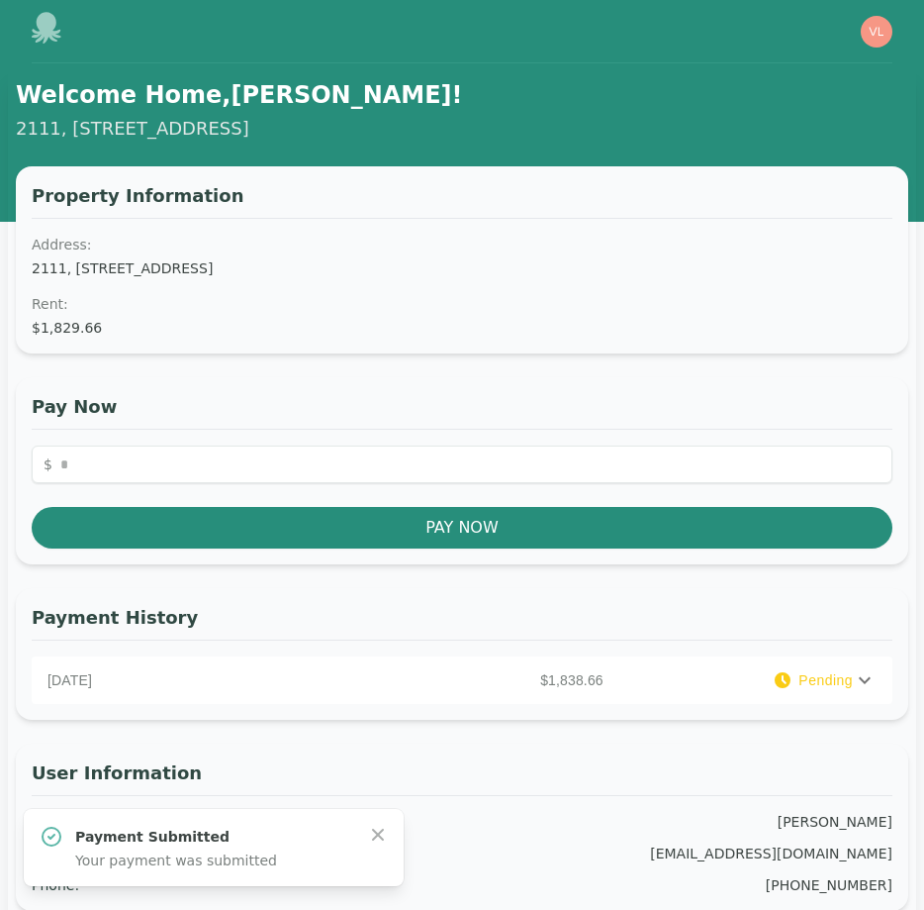
click at [821, 677] on span "Pending" at bounding box center [826, 680] width 54 height 20
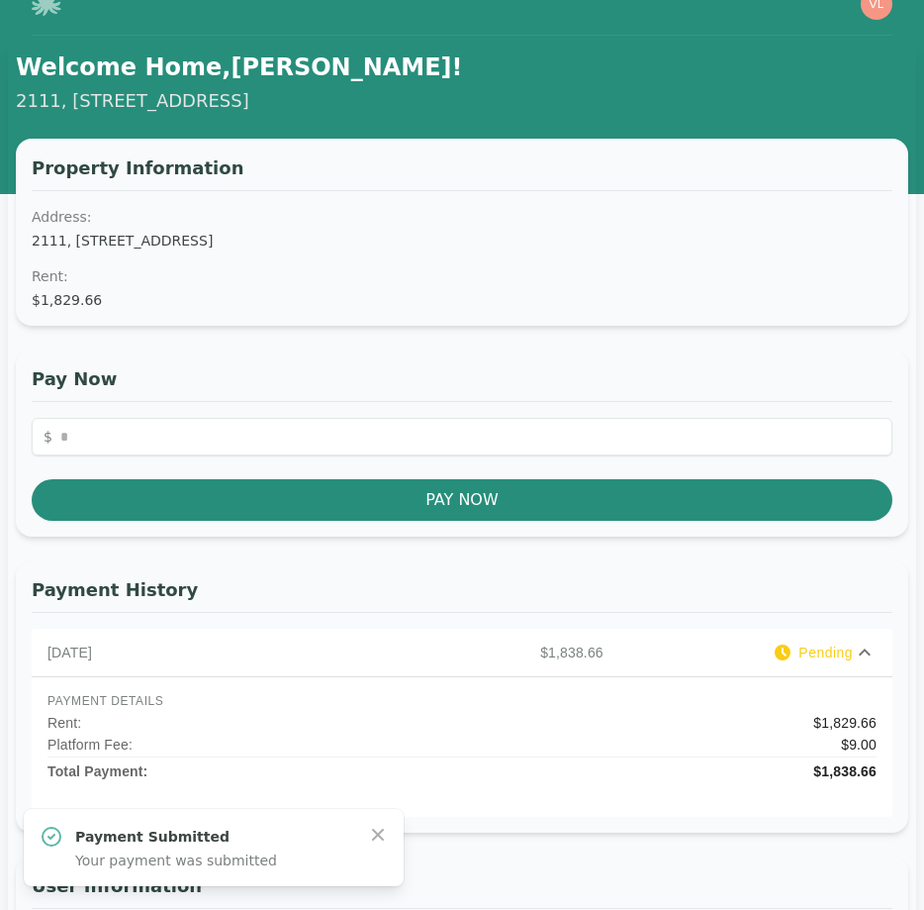
scroll to position [29, 0]
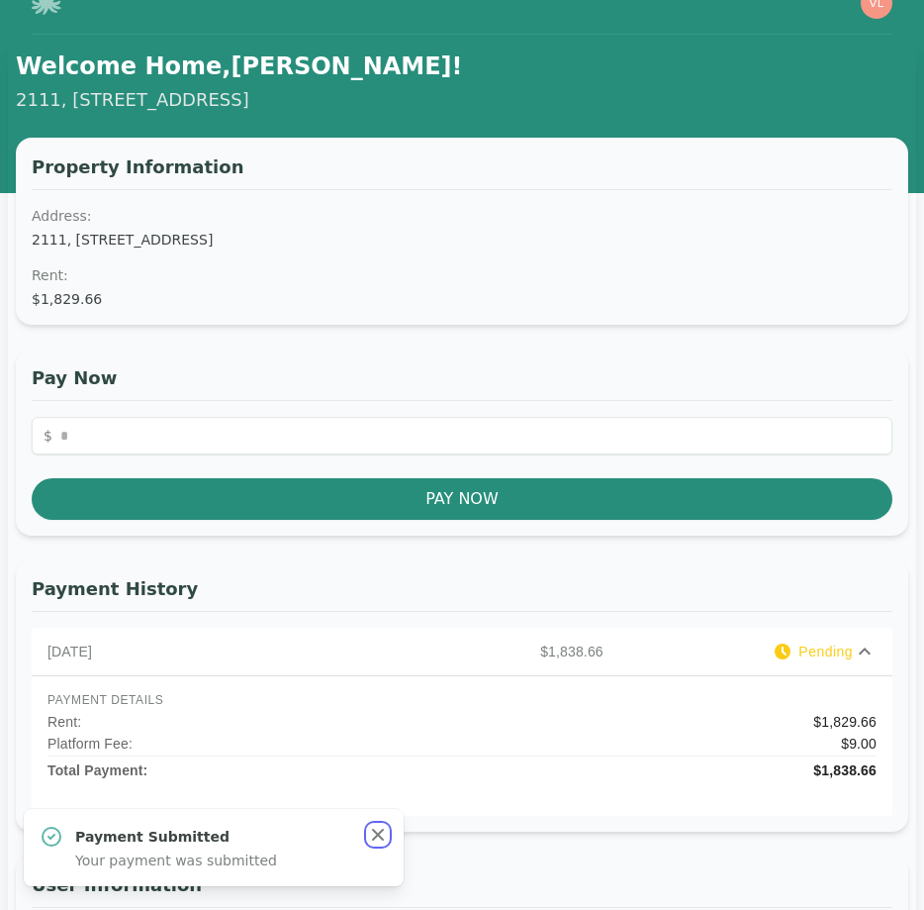
click at [378, 830] on icon "button" at bounding box center [378, 835] width 20 height 20
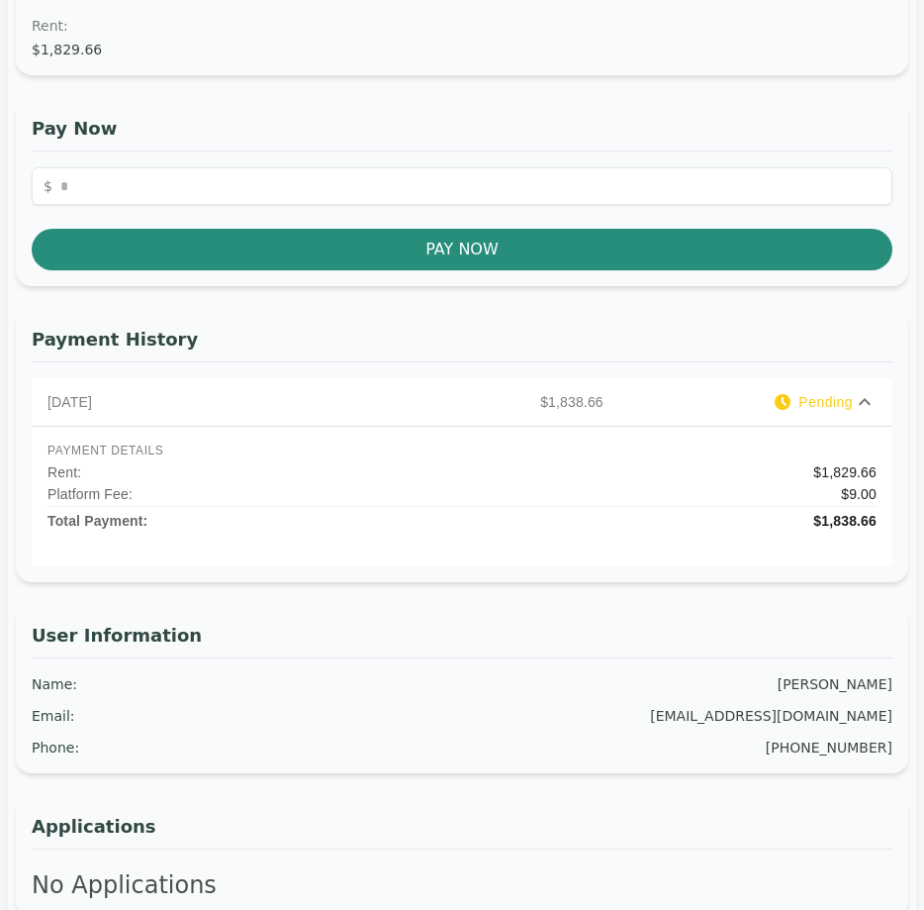
scroll to position [0, 0]
